Goal: Task Accomplishment & Management: Manage account settings

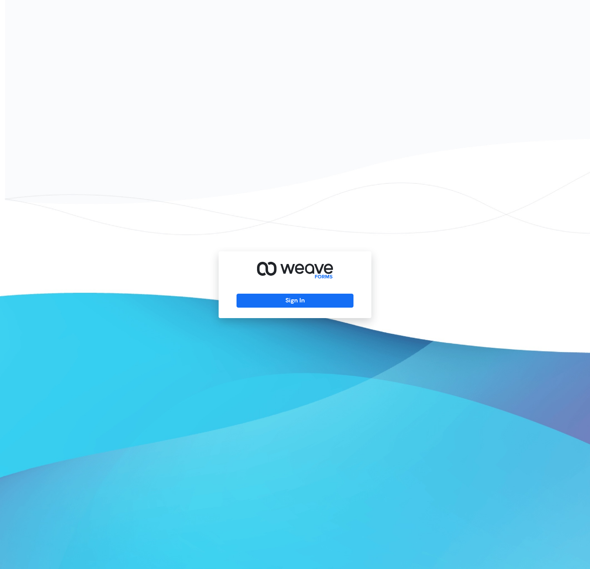
click at [309, 309] on div "Sign In" at bounding box center [295, 285] width 153 height 67
click at [314, 301] on button "Sign In" at bounding box center [295, 301] width 117 height 14
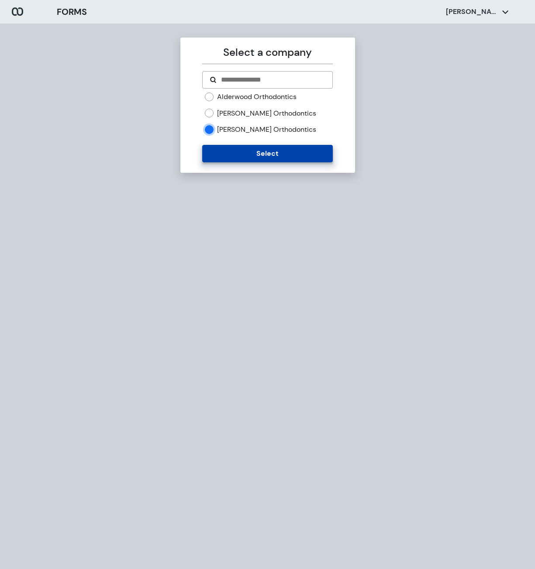
click at [237, 148] on button "Select" at bounding box center [267, 153] width 131 height 17
